Goal: Go to known website: Access a specific website the user already knows

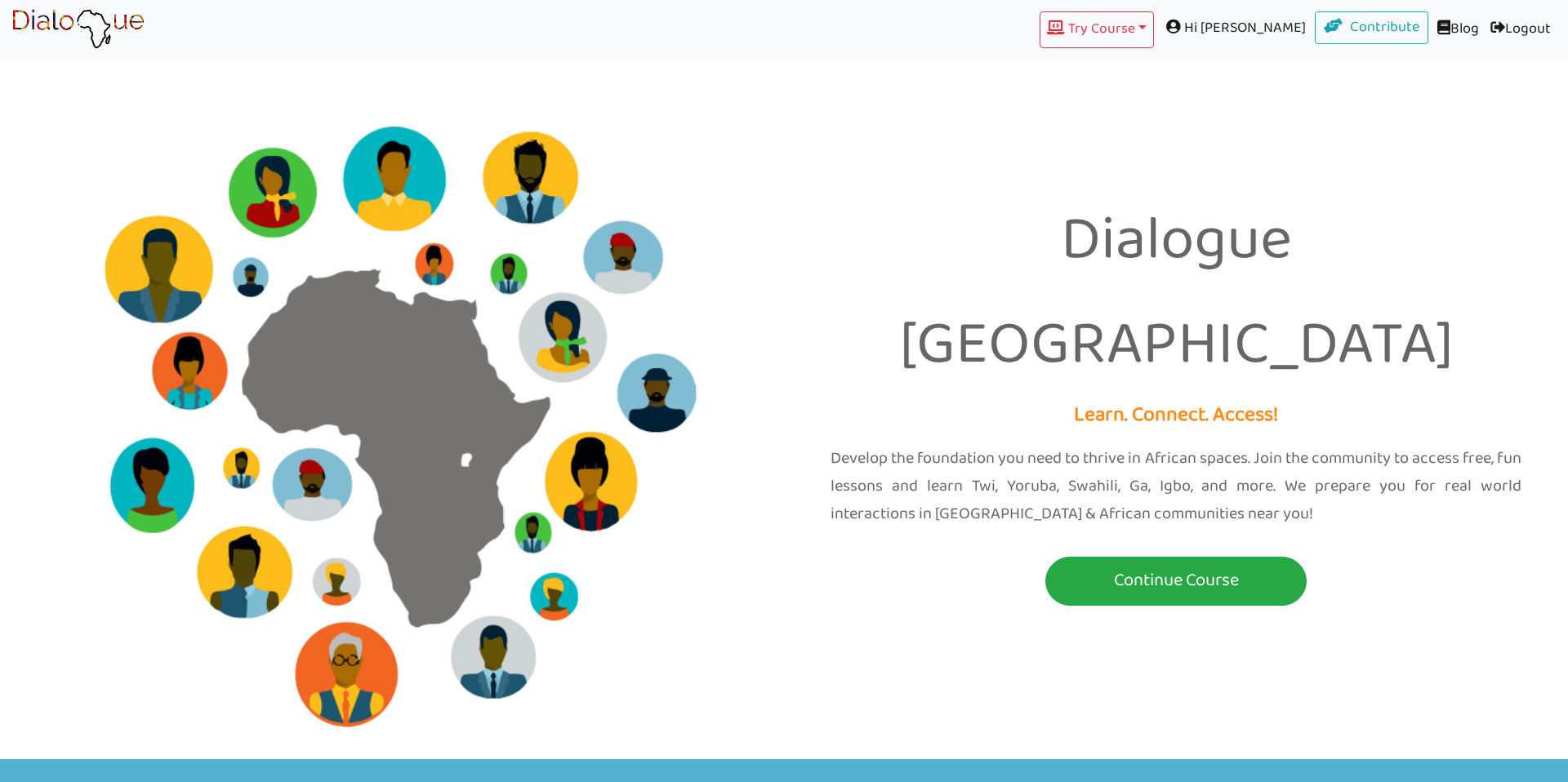
scroll to position [1942, 0]
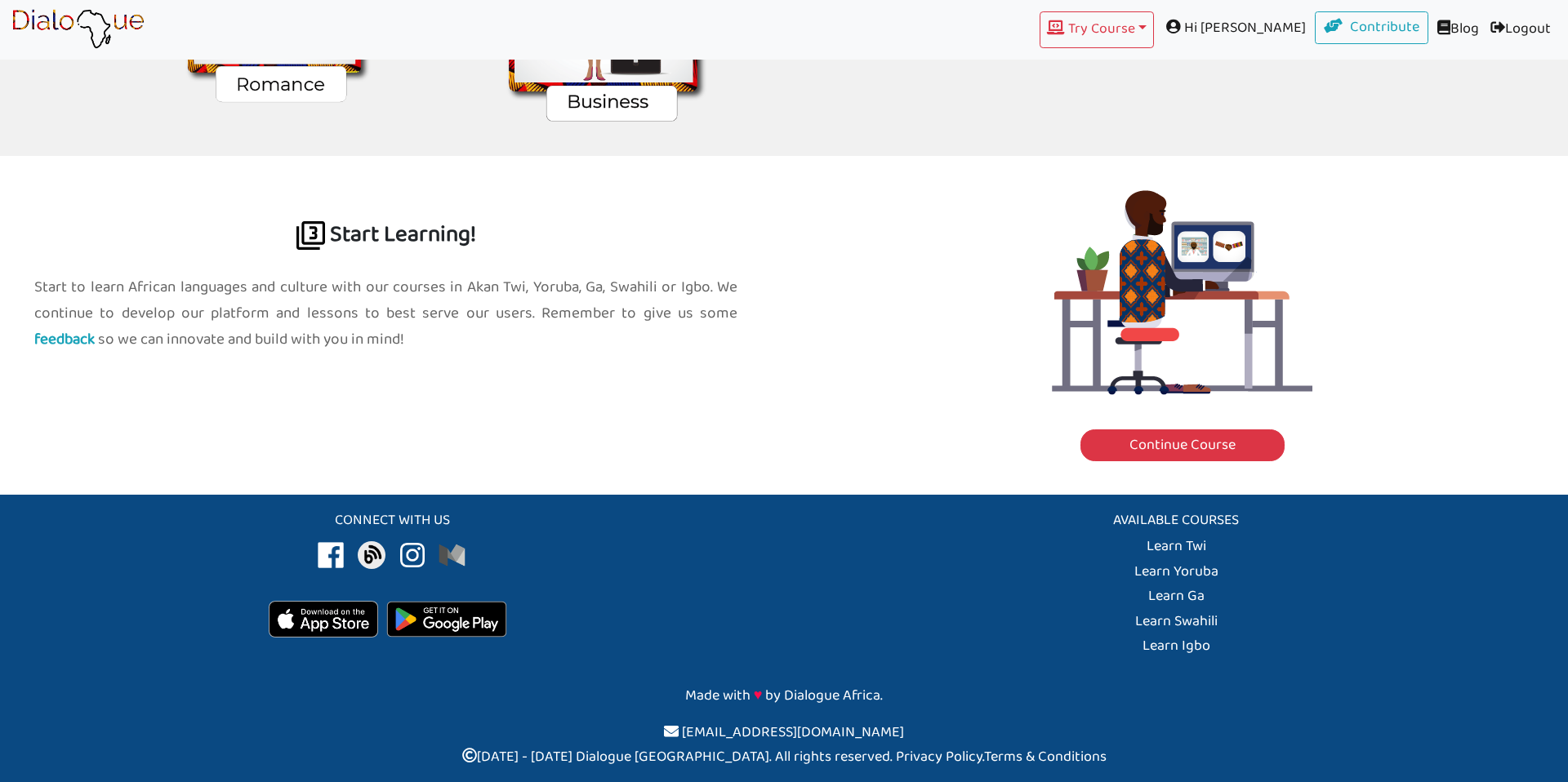
click at [300, 622] on img at bounding box center [323, 619] width 109 height 37
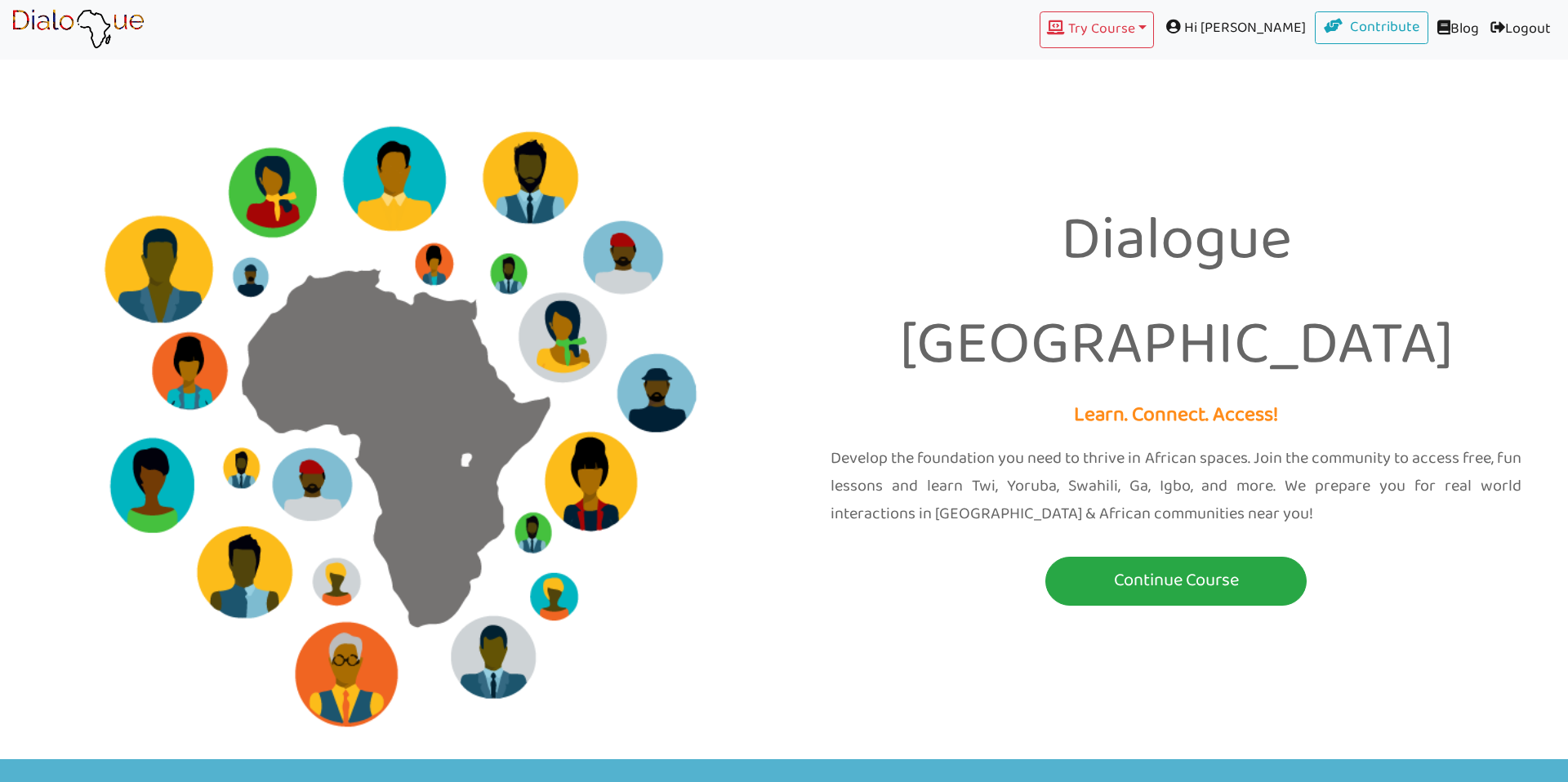
scroll to position [1942, 0]
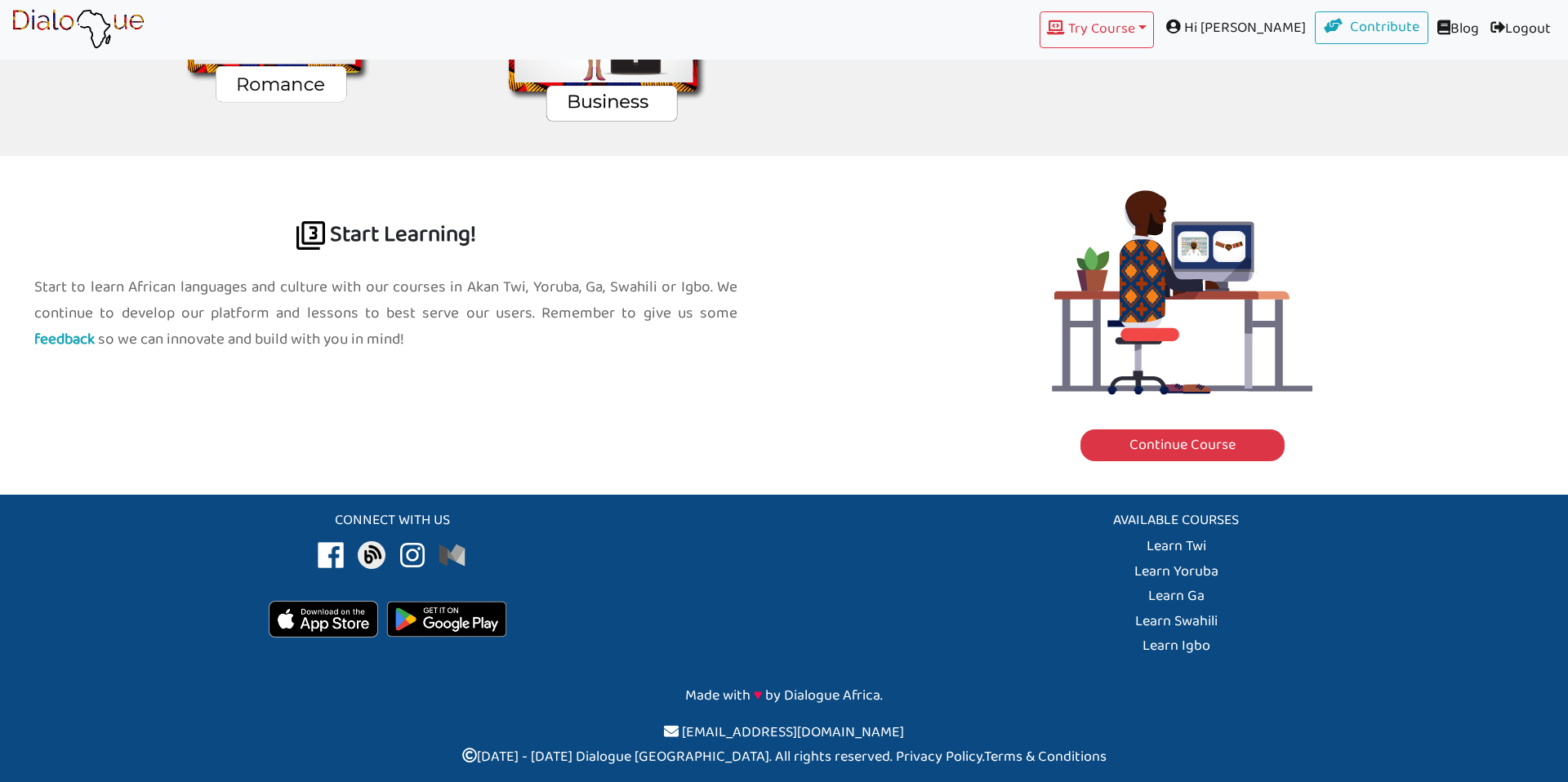
click at [440, 635] on img at bounding box center [447, 619] width 137 height 53
click at [440, 627] on img at bounding box center [447, 619] width 137 height 53
